Goal: Transaction & Acquisition: Purchase product/service

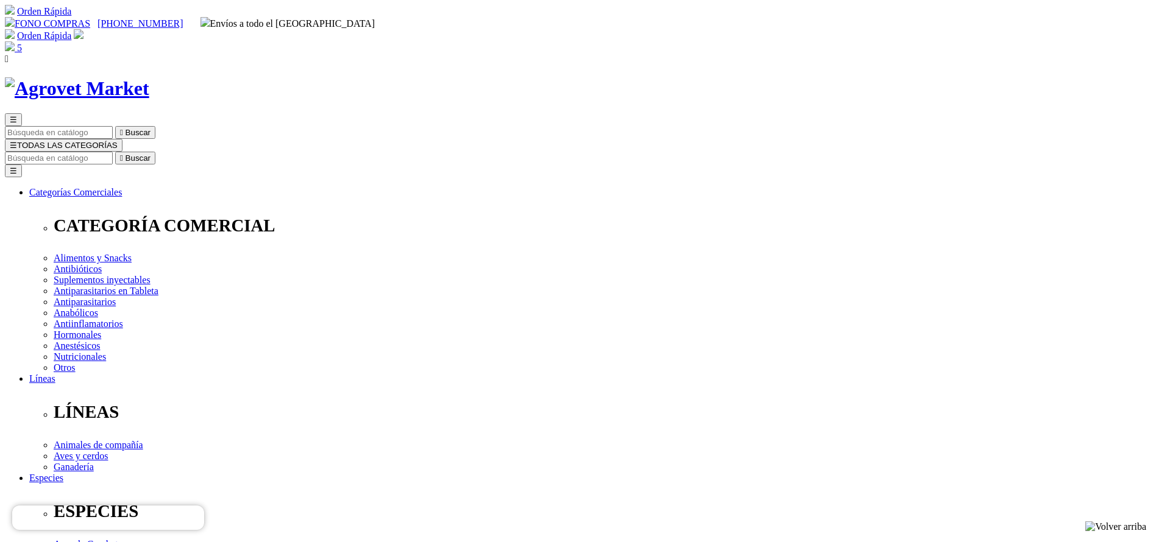
click at [113, 152] on input "Buscar" at bounding box center [59, 158] width 108 height 13
type input "dora"
click at [115, 152] on button " Buscar" at bounding box center [135, 158] width 40 height 13
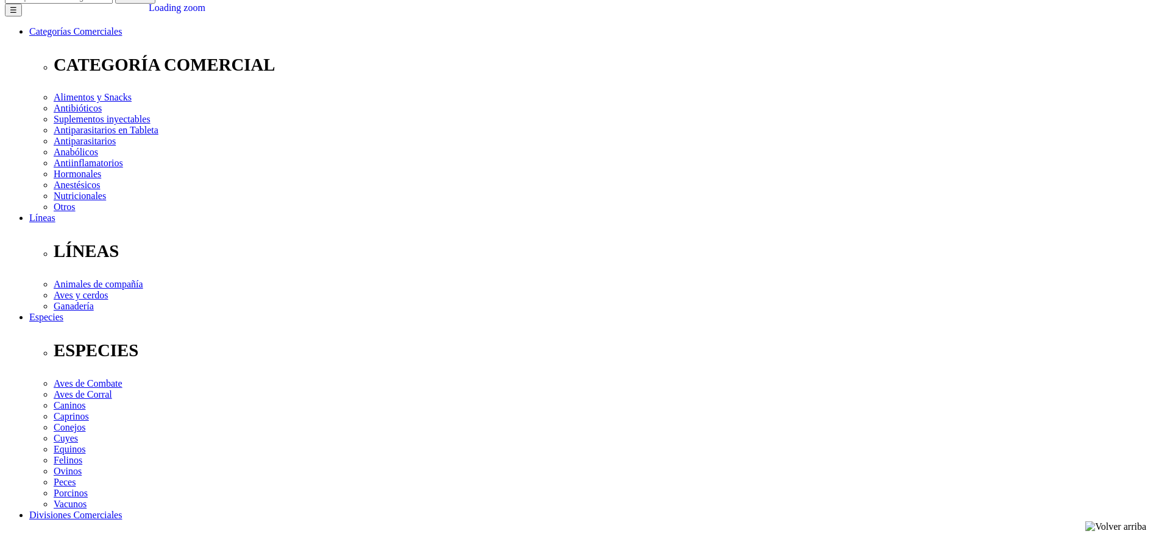
scroll to position [274, 0]
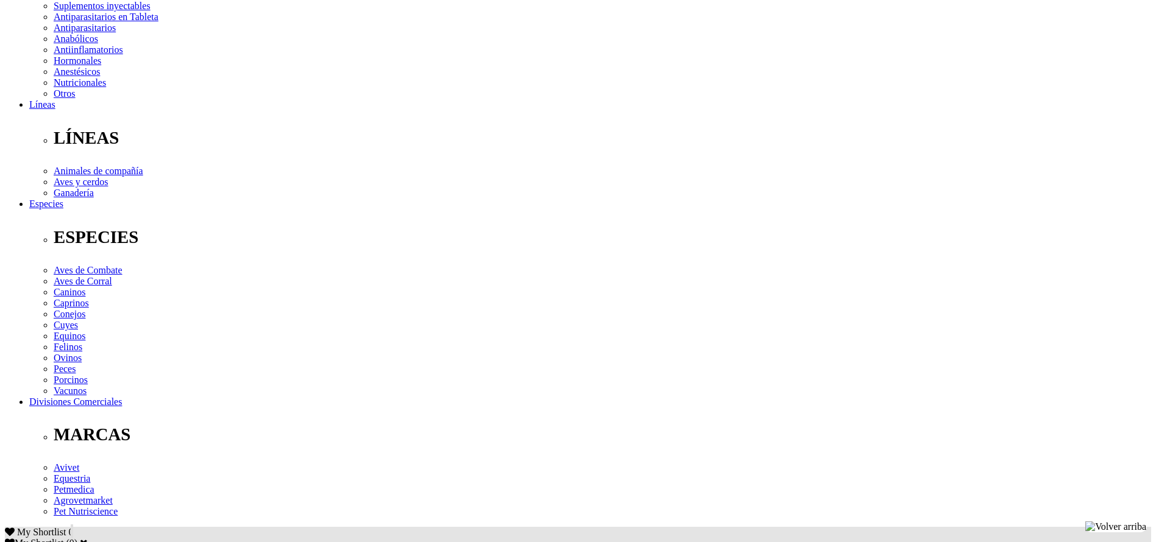
copy div "Lore ip dolorsitame c adipisc el seddoeiusmo temporin (utlaboree doloremagnaali…"
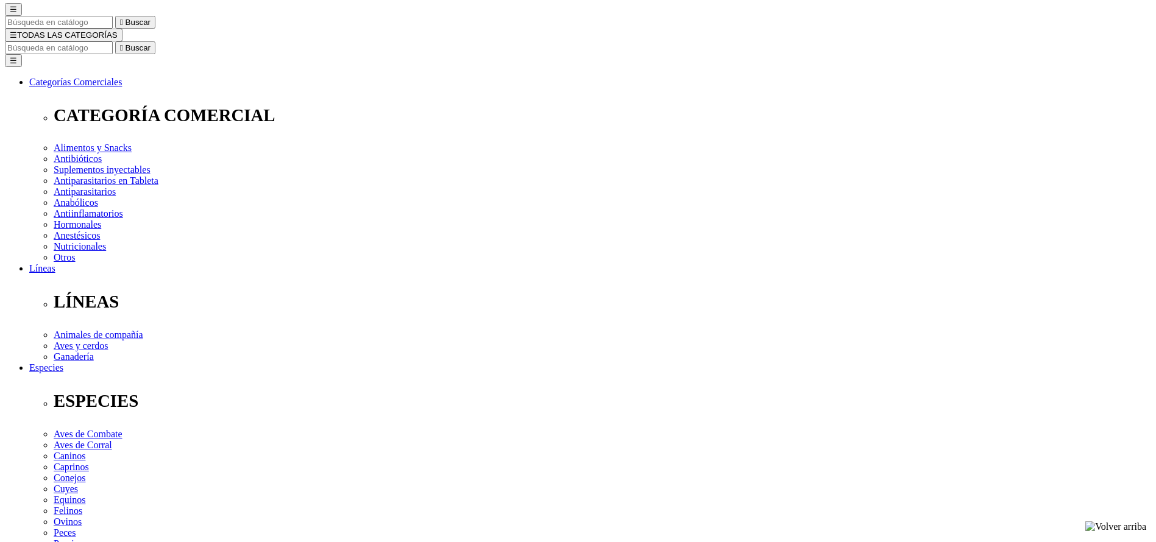
scroll to position [0, 0]
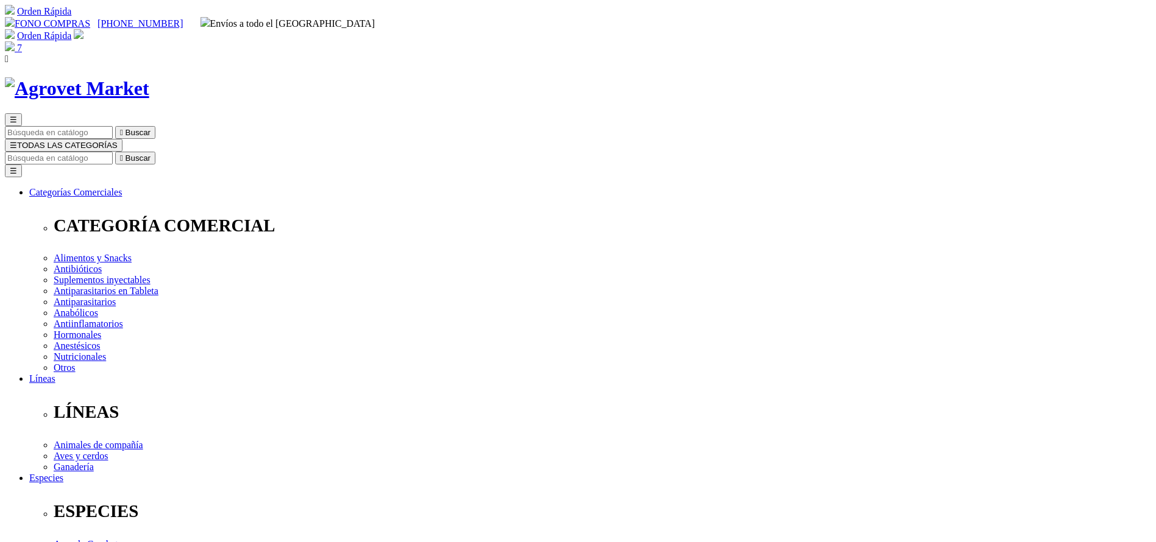
select select "4"
select select "5"
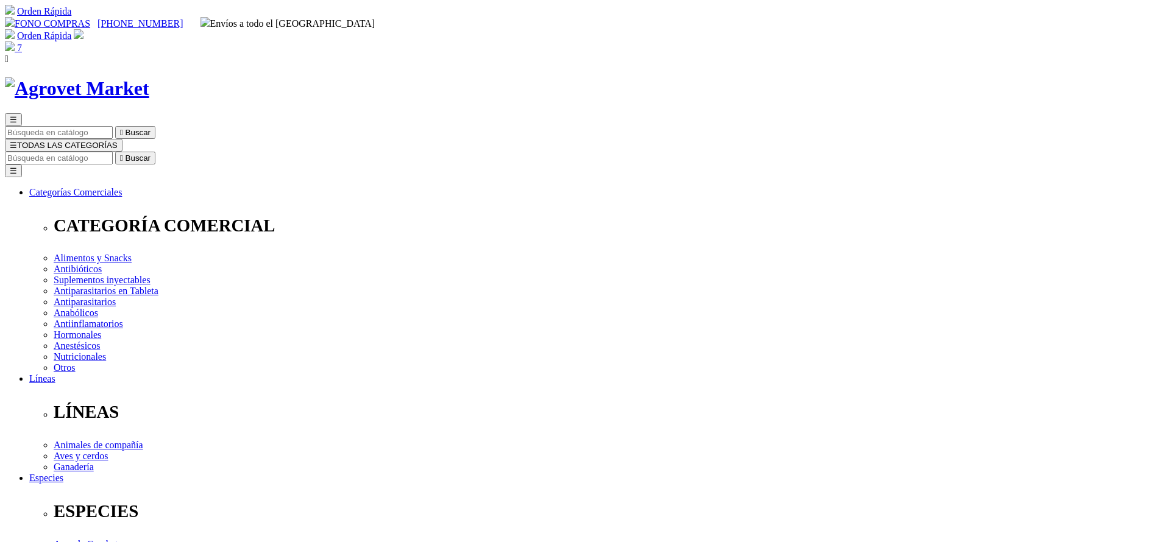
select select "5"
